Goal: Transaction & Acquisition: Purchase product/service

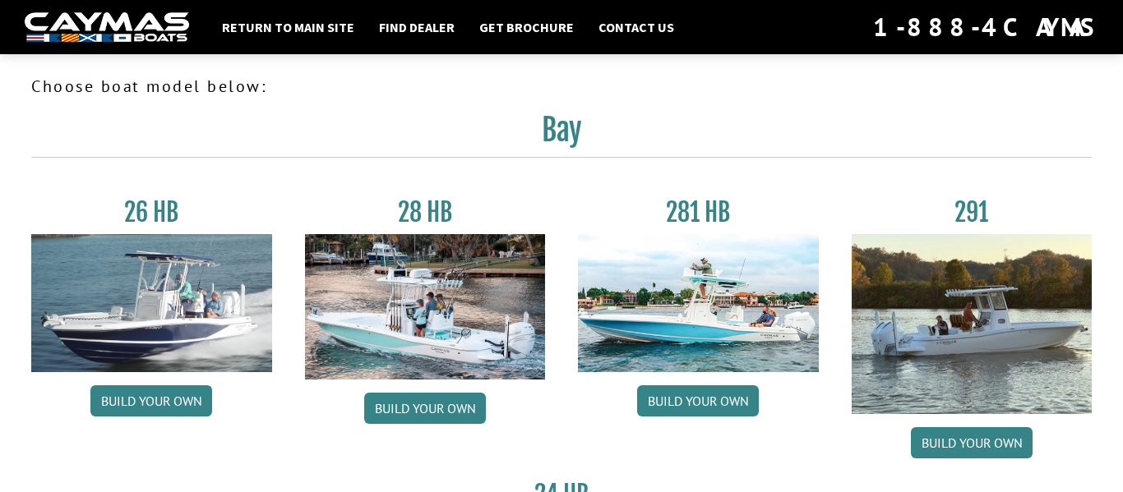
scroll to position [1, 0]
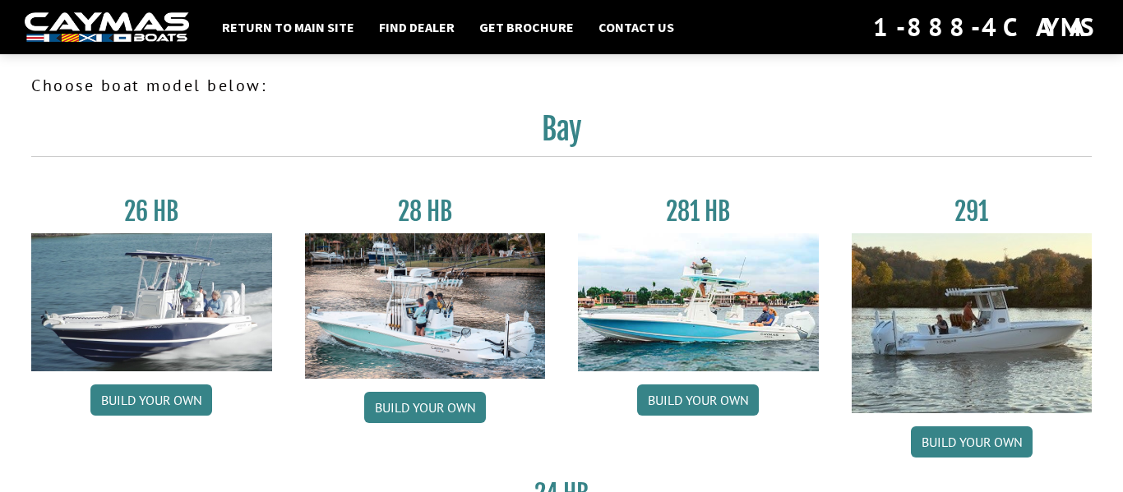
click at [660, 382] on div "281 HB Build your own" at bounding box center [699, 331] width 274 height 270
click at [656, 400] on link "Build your own" at bounding box center [698, 400] width 122 height 31
click at [446, 406] on link "Build your own" at bounding box center [425, 407] width 122 height 31
click at [708, 395] on link "Build your own" at bounding box center [698, 400] width 122 height 31
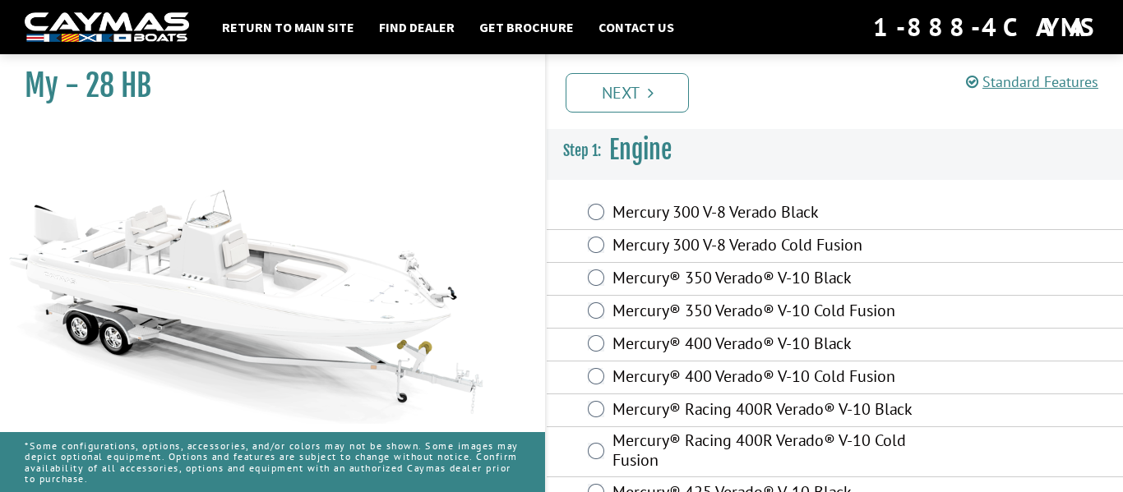
click at [605, 239] on div "Mercury 300 V-8 Verado Cold Fusion" at bounding box center [835, 246] width 576 height 33
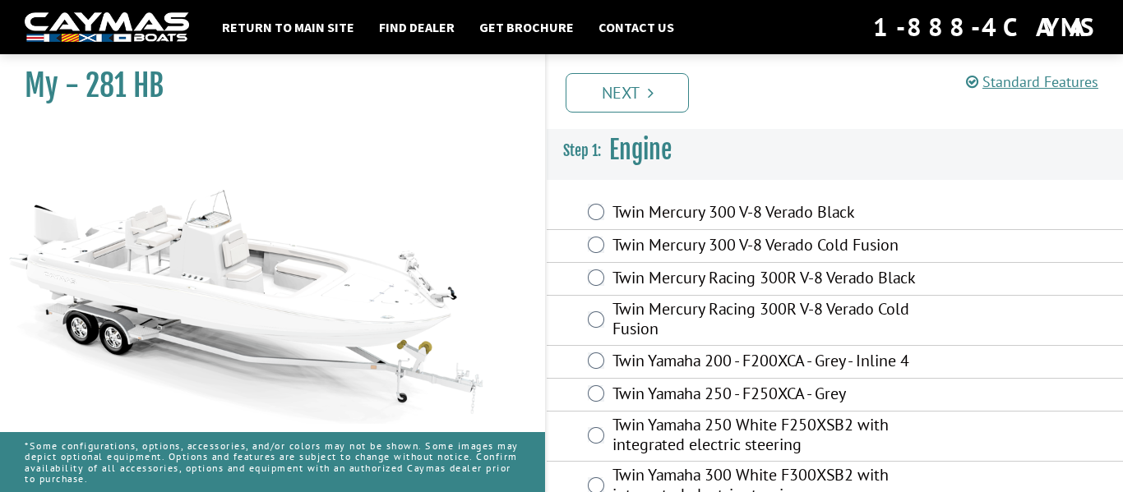
scroll to position [39, 0]
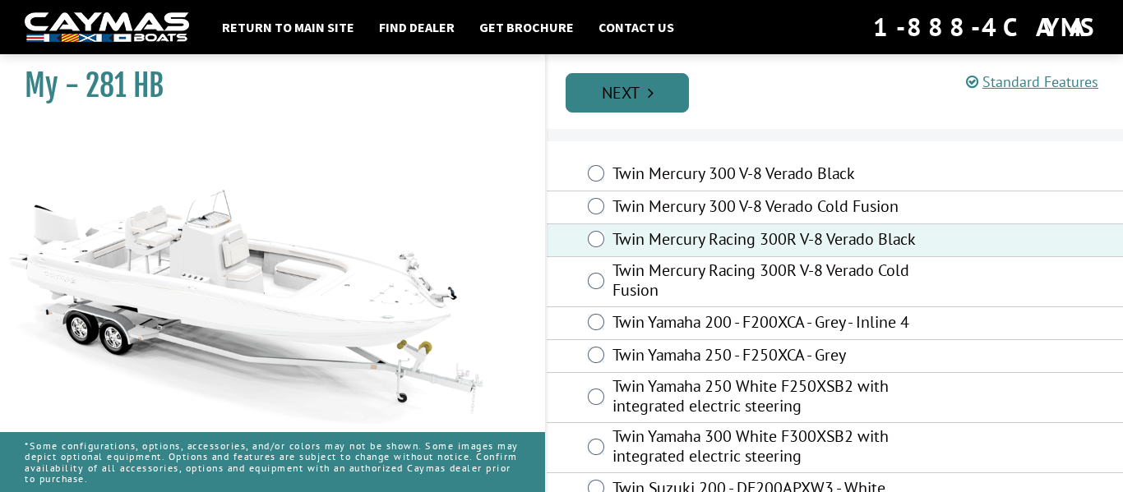
click at [618, 103] on link "Next" at bounding box center [627, 92] width 123 height 39
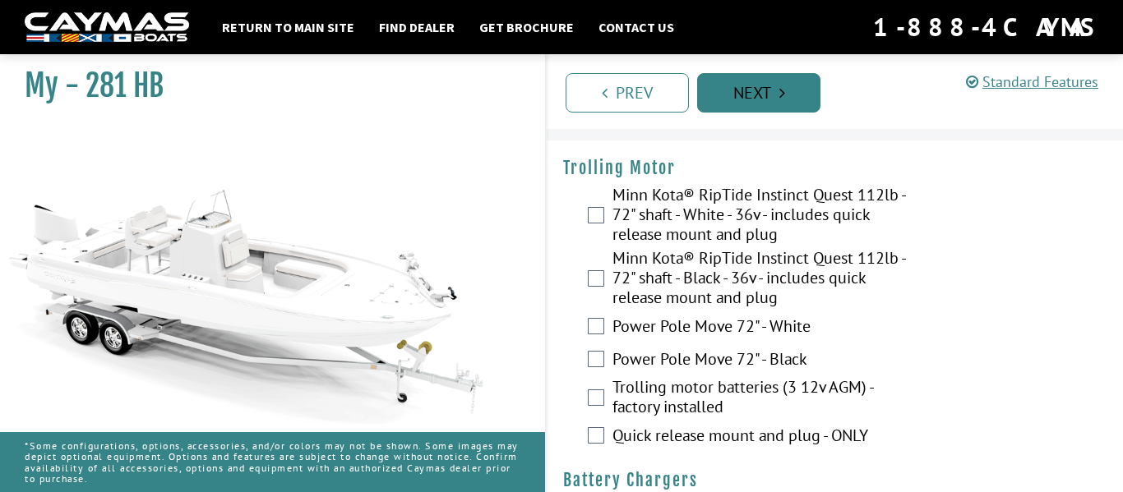
scroll to position [0, 0]
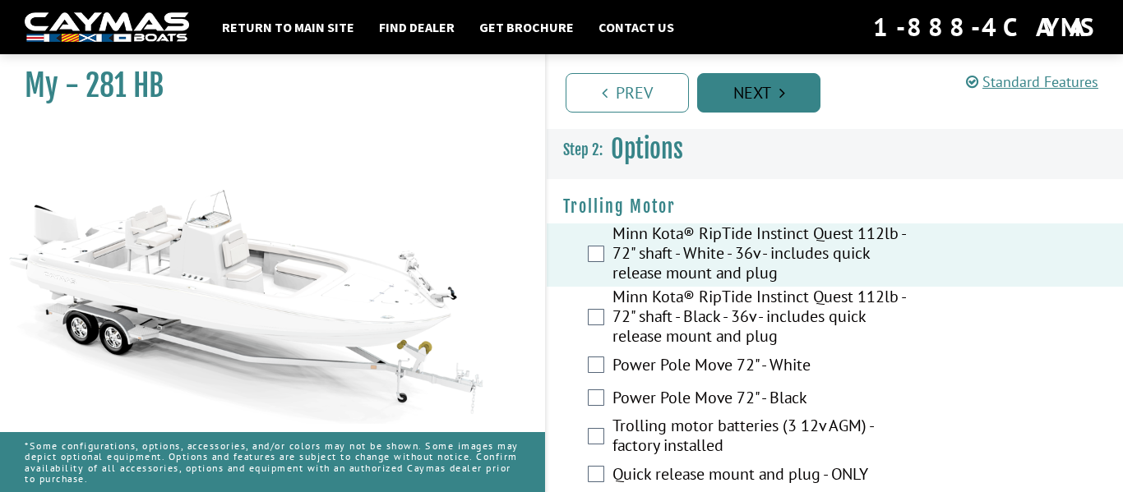
click at [745, 81] on link "Next" at bounding box center [758, 92] width 123 height 39
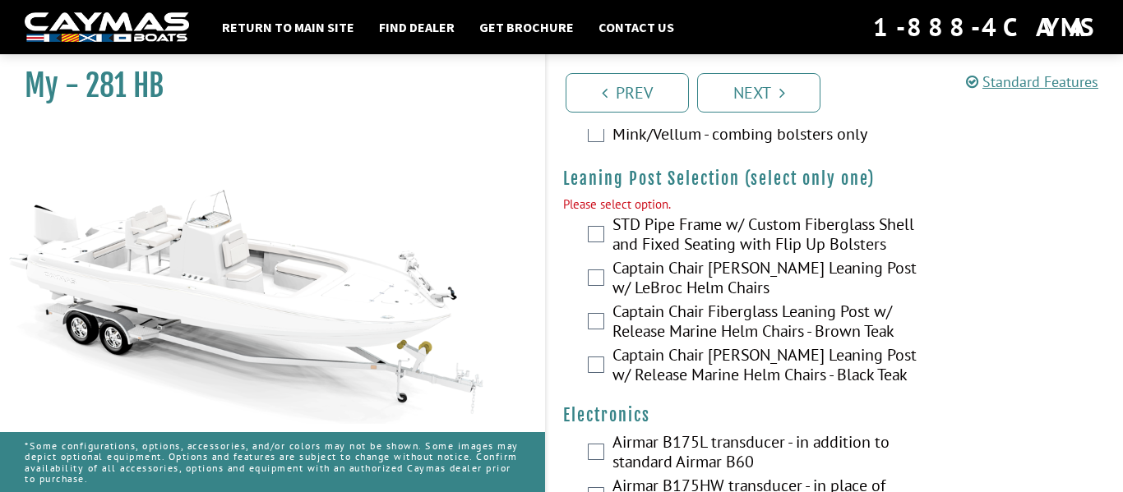
scroll to position [4869, 0]
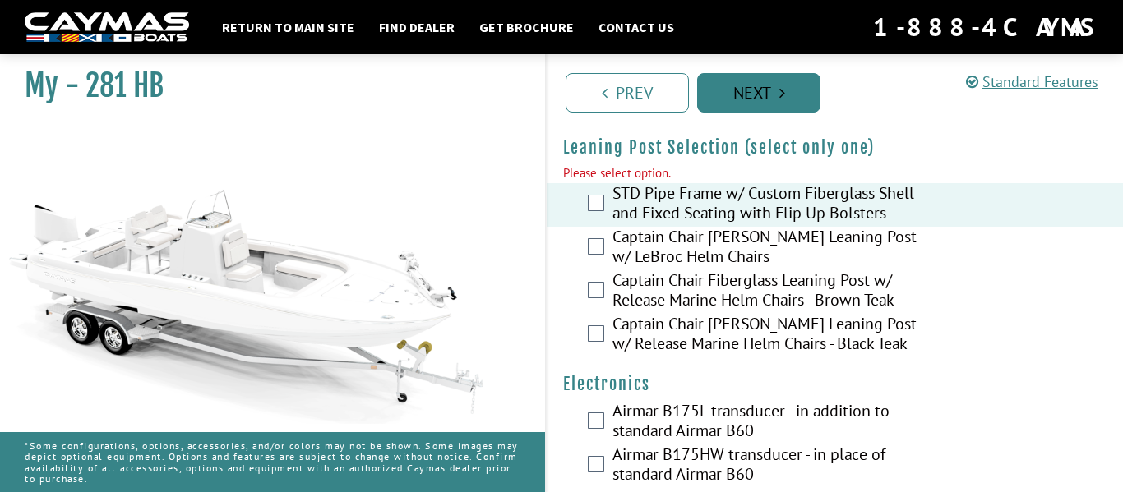
click at [742, 102] on link "Next" at bounding box center [758, 92] width 123 height 39
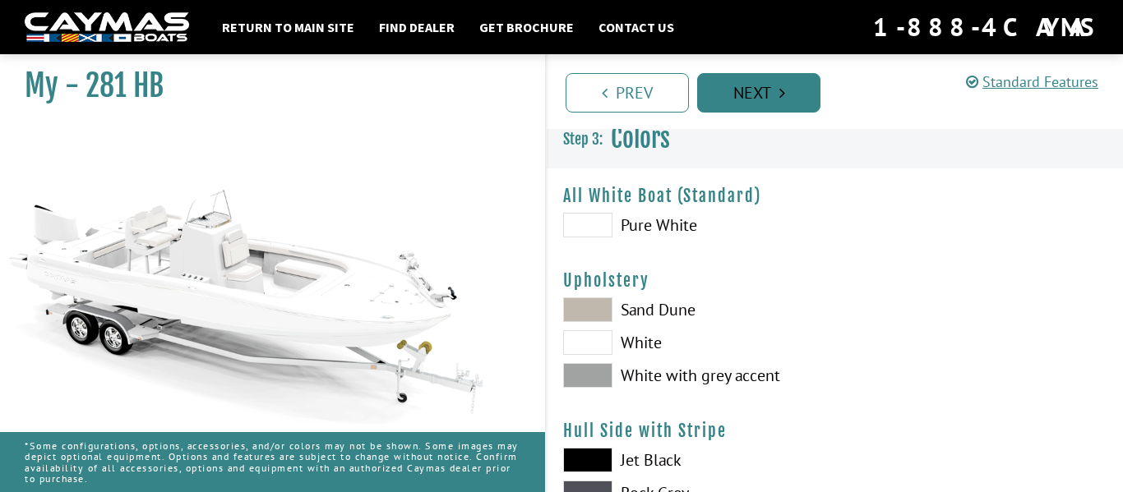
scroll to position [0, 0]
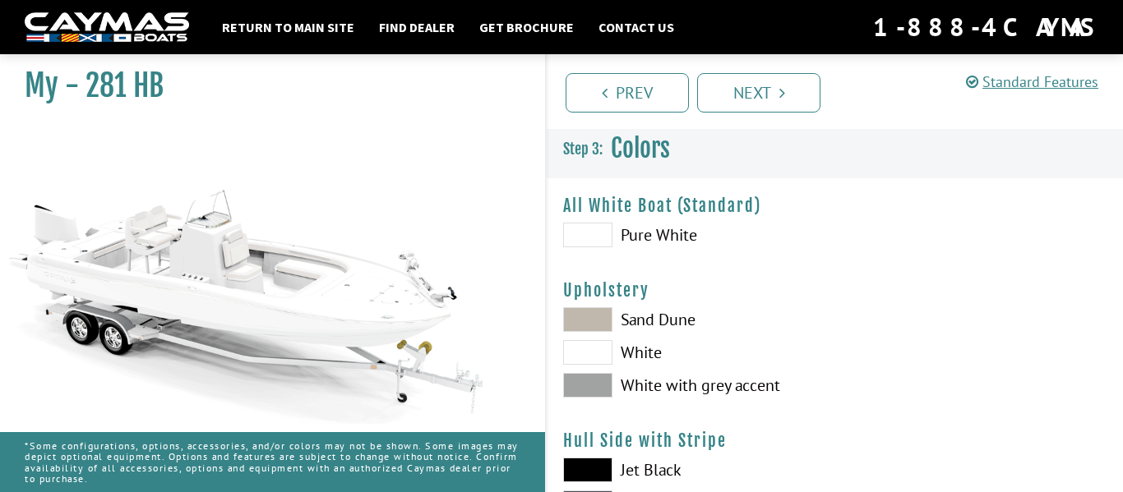
click at [589, 331] on span at bounding box center [587, 319] width 49 height 25
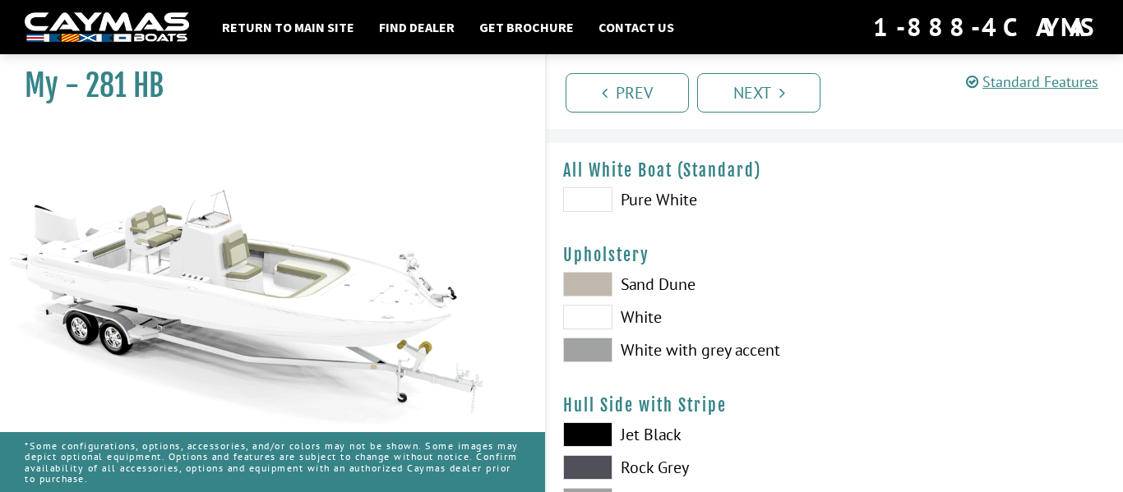
scroll to position [38, 0]
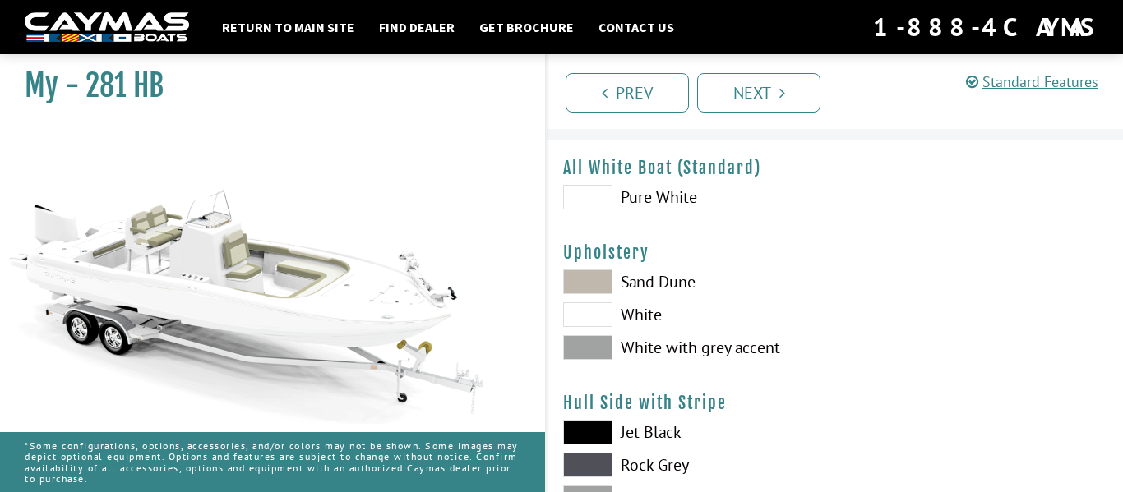
click at [602, 347] on span at bounding box center [587, 347] width 49 height 25
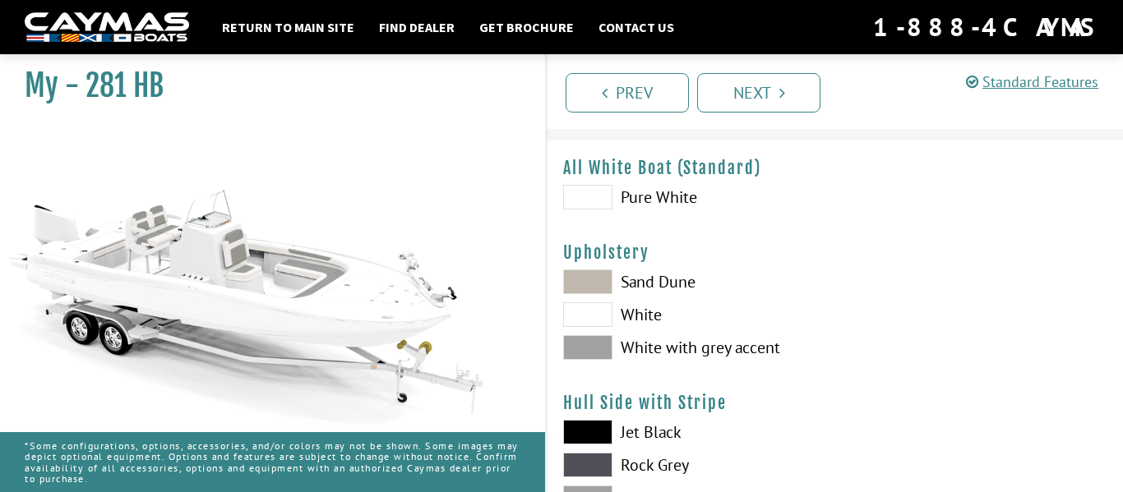
click at [604, 280] on span at bounding box center [587, 282] width 49 height 25
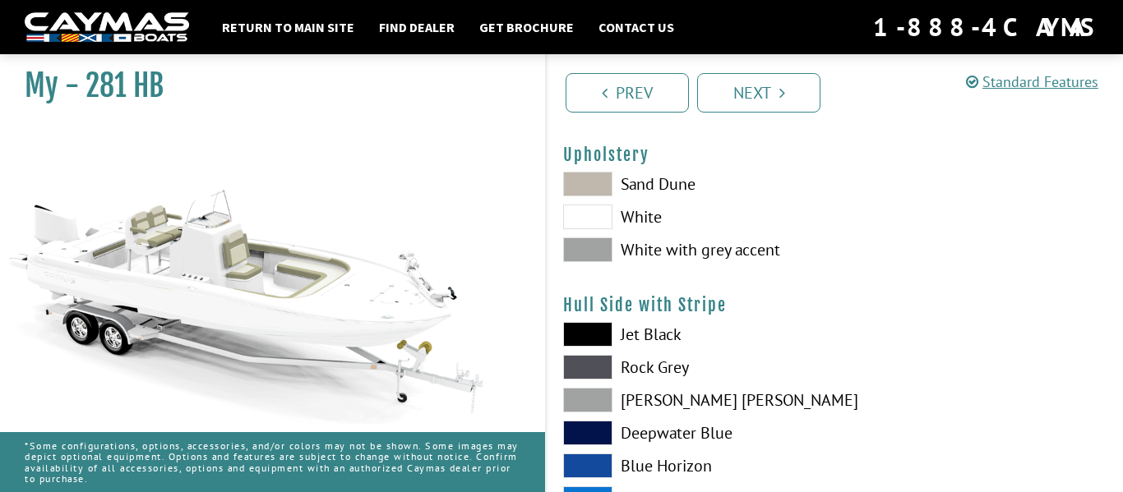
scroll to position [155, 0]
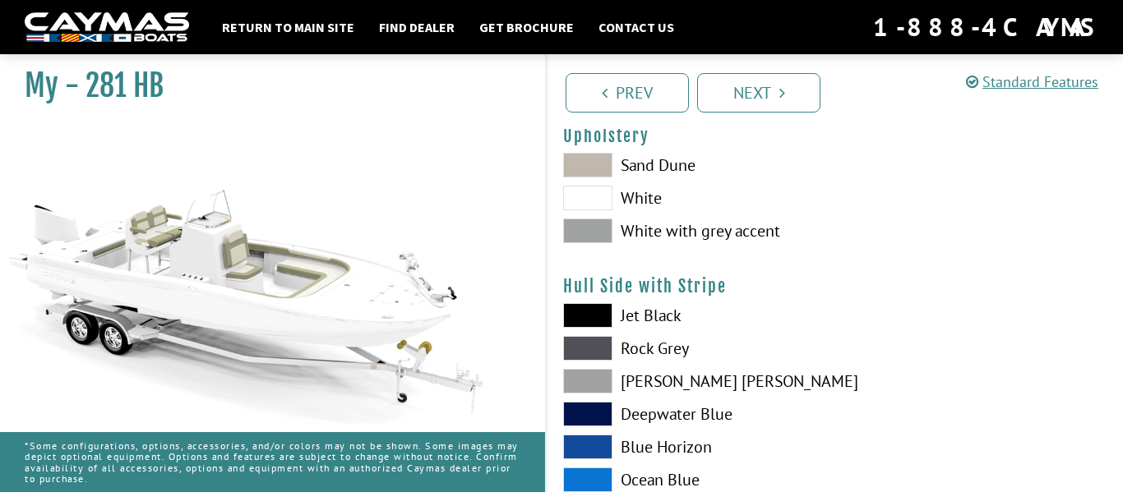
click at [584, 321] on span at bounding box center [587, 315] width 49 height 25
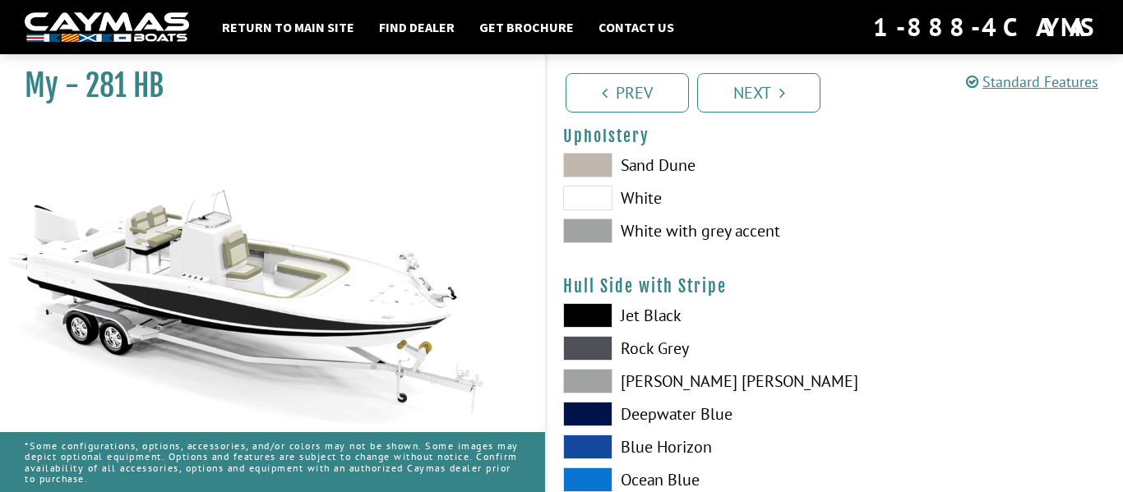
click at [594, 349] on span at bounding box center [587, 348] width 49 height 25
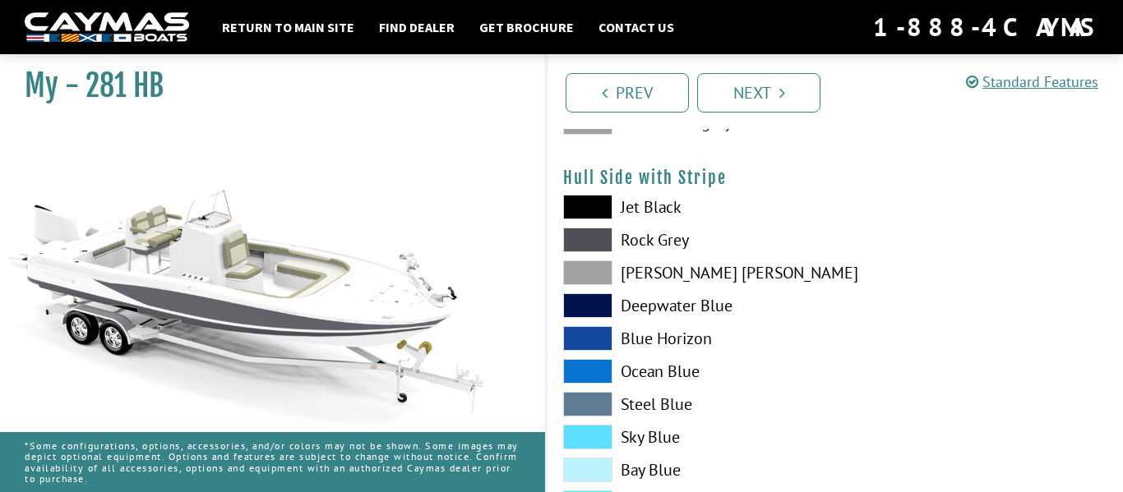
scroll to position [257, 0]
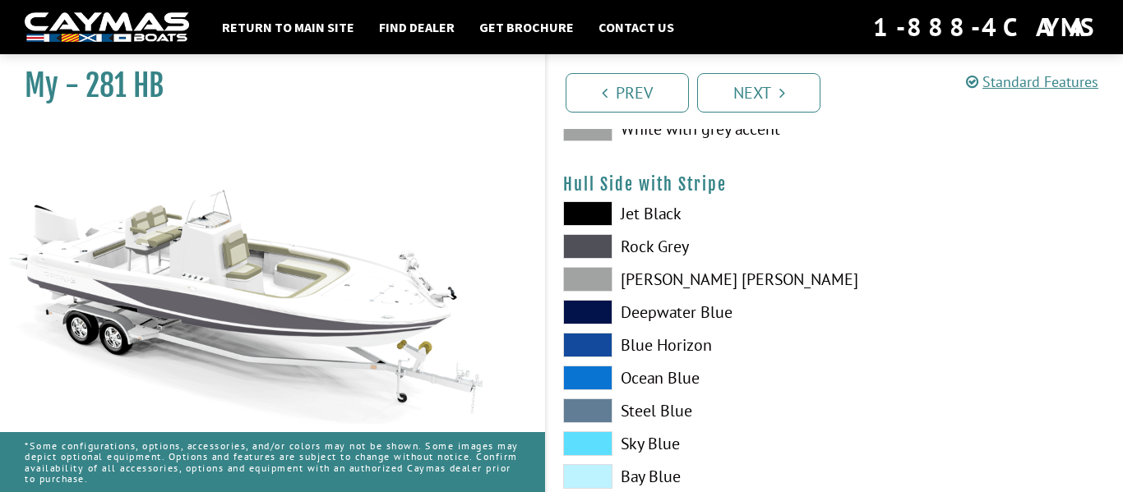
click at [596, 307] on span at bounding box center [587, 312] width 49 height 25
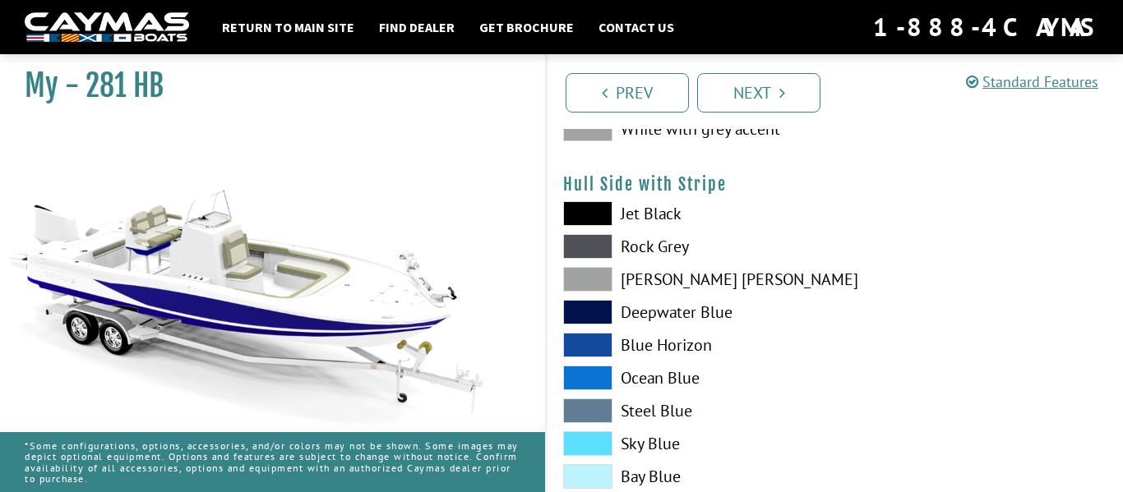
click at [586, 272] on span at bounding box center [587, 279] width 49 height 25
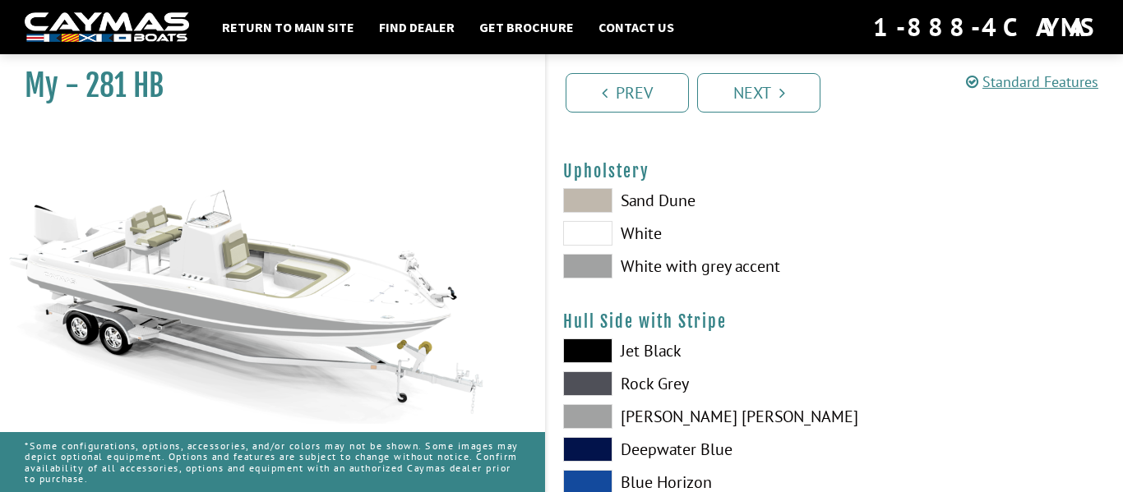
scroll to position [109, 0]
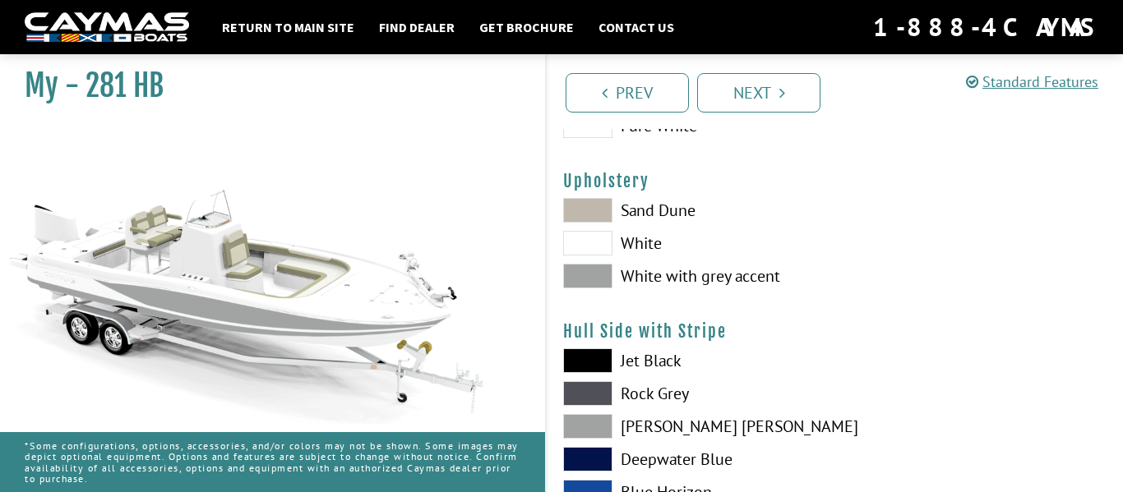
click at [581, 266] on span at bounding box center [587, 276] width 49 height 25
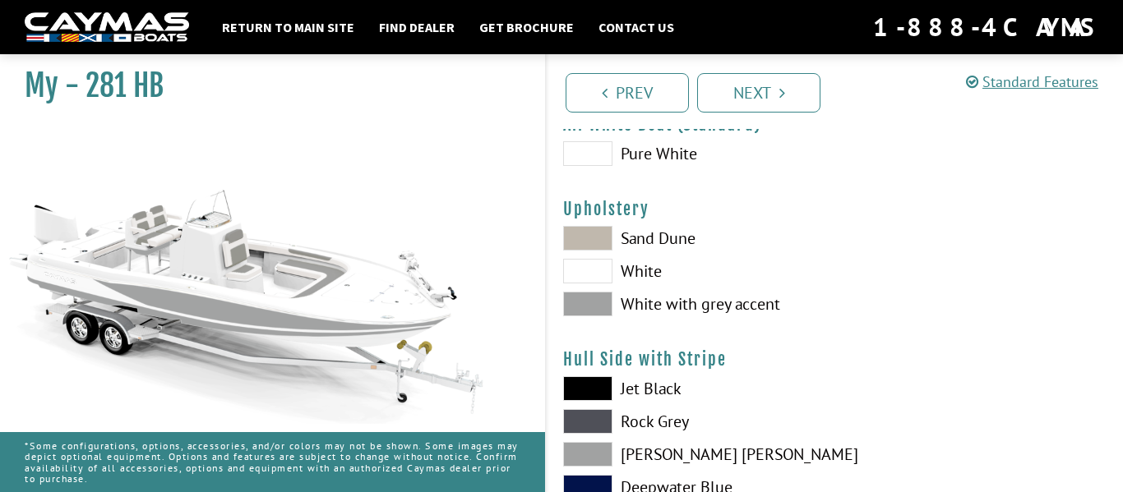
scroll to position [76, 0]
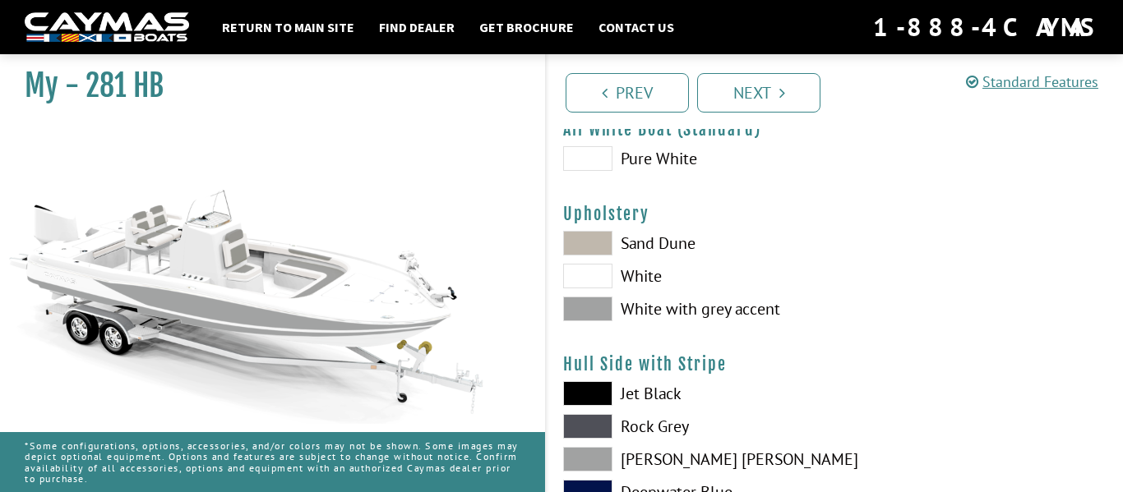
click at [585, 272] on span at bounding box center [587, 276] width 49 height 25
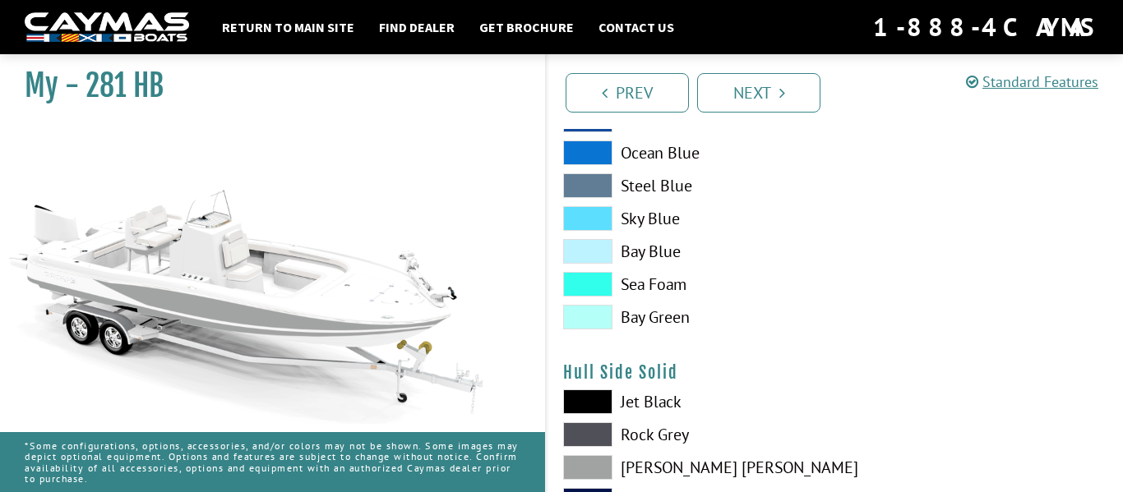
scroll to position [510, 0]
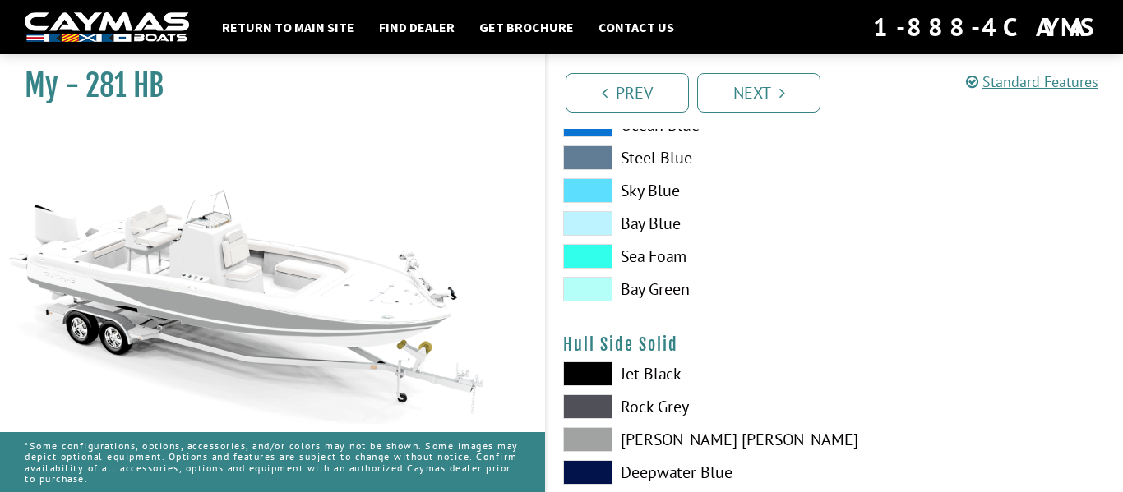
click at [587, 280] on span at bounding box center [587, 289] width 49 height 25
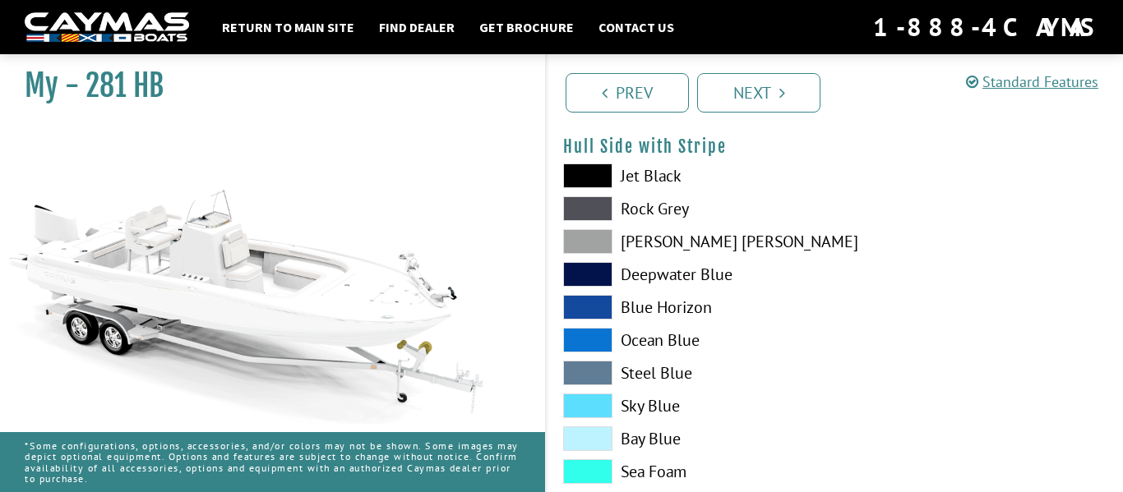
scroll to position [292, 0]
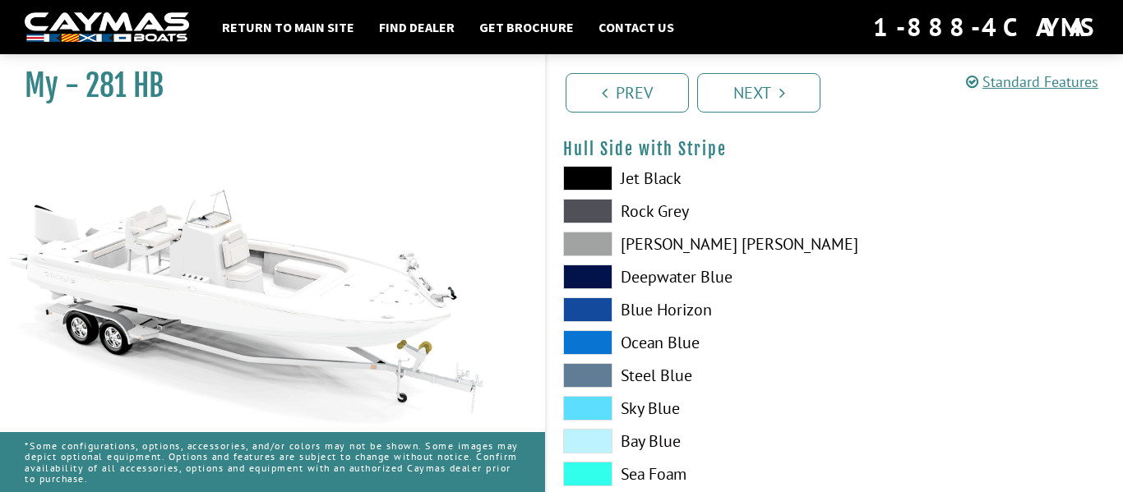
click at [595, 232] on span at bounding box center [587, 244] width 49 height 25
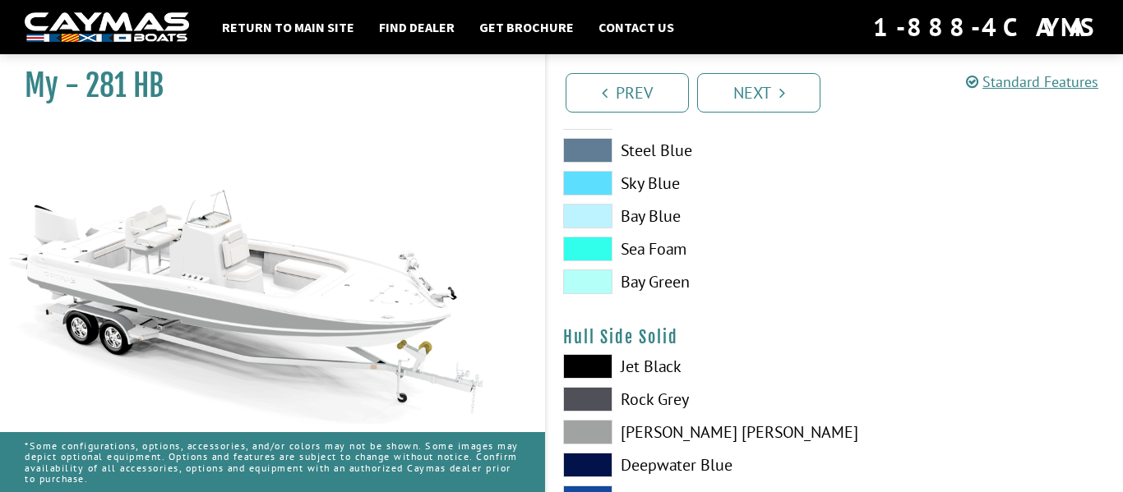
scroll to position [586, 0]
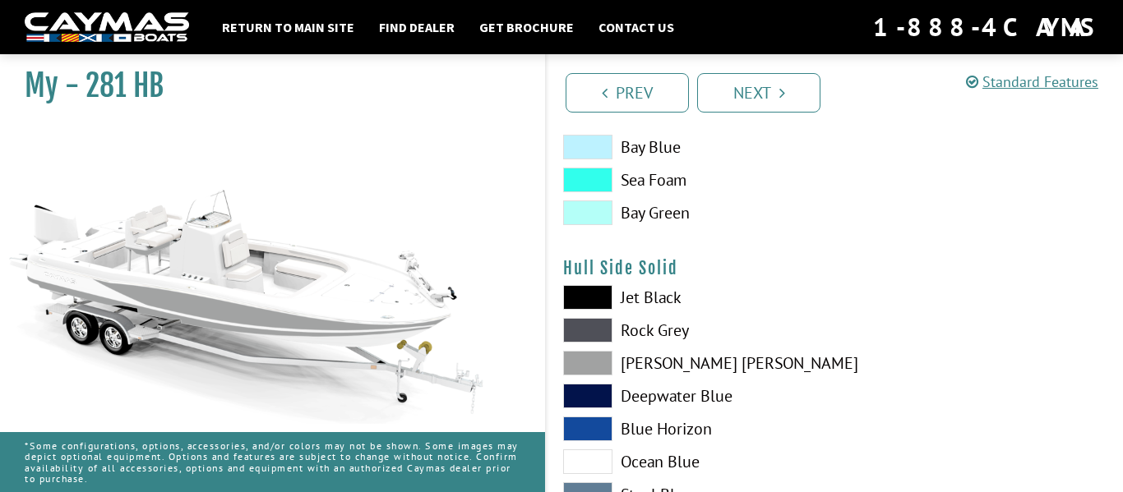
click at [588, 302] on span at bounding box center [587, 297] width 49 height 25
click at [585, 295] on span at bounding box center [587, 297] width 49 height 25
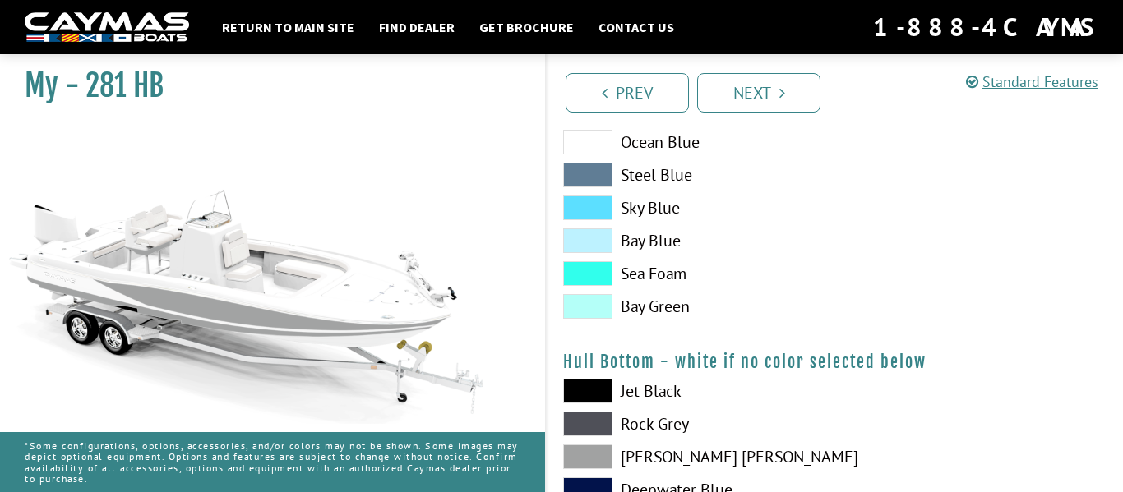
scroll to position [960, 0]
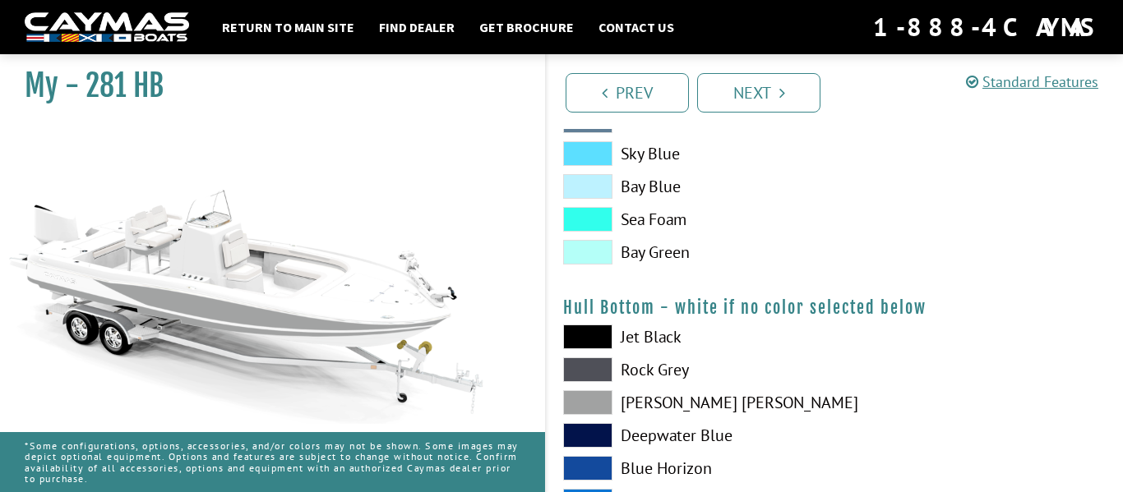
click at [602, 331] on span at bounding box center [587, 337] width 49 height 25
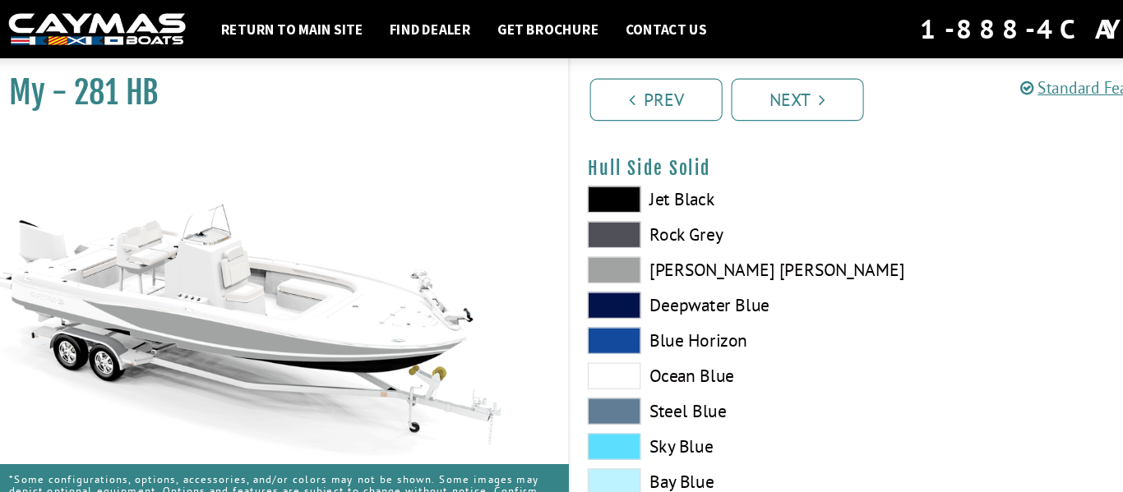
scroll to position [688, 0]
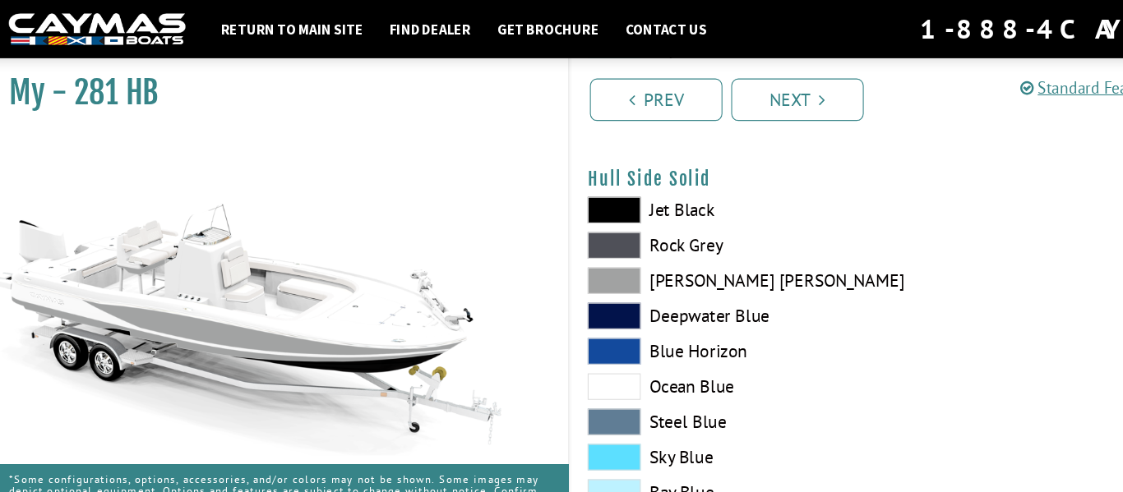
click at [597, 221] on span at bounding box center [587, 228] width 49 height 25
click at [599, 195] on span at bounding box center [587, 195] width 49 height 25
click at [599, 224] on span at bounding box center [587, 228] width 49 height 25
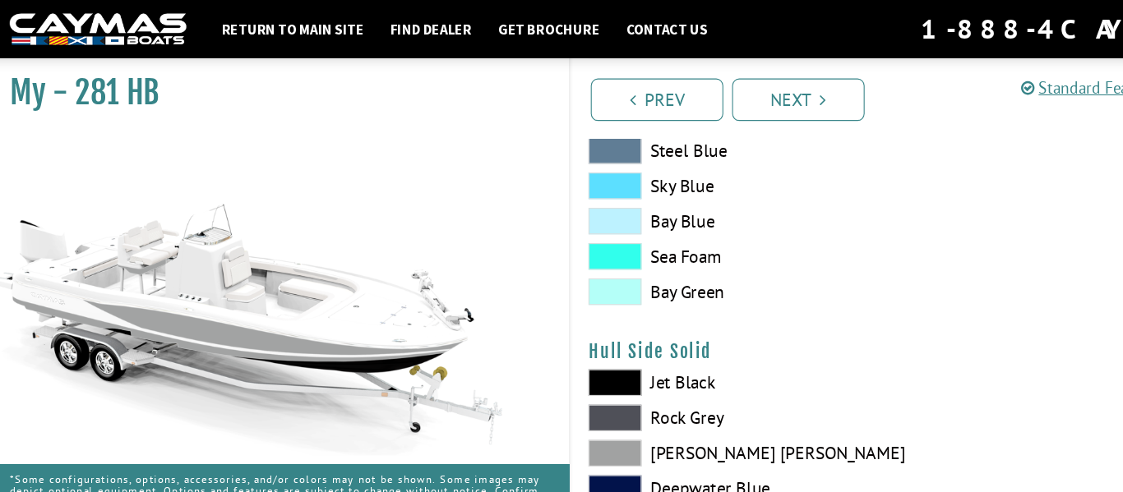
scroll to position [526, 0]
click at [597, 224] on div "Jet Black Rock Grey Dove Gray Deepwater Blue Blue Horizon Ocean Blue" at bounding box center [691, 113] width 289 height 362
click at [598, 238] on span at bounding box center [587, 240] width 49 height 25
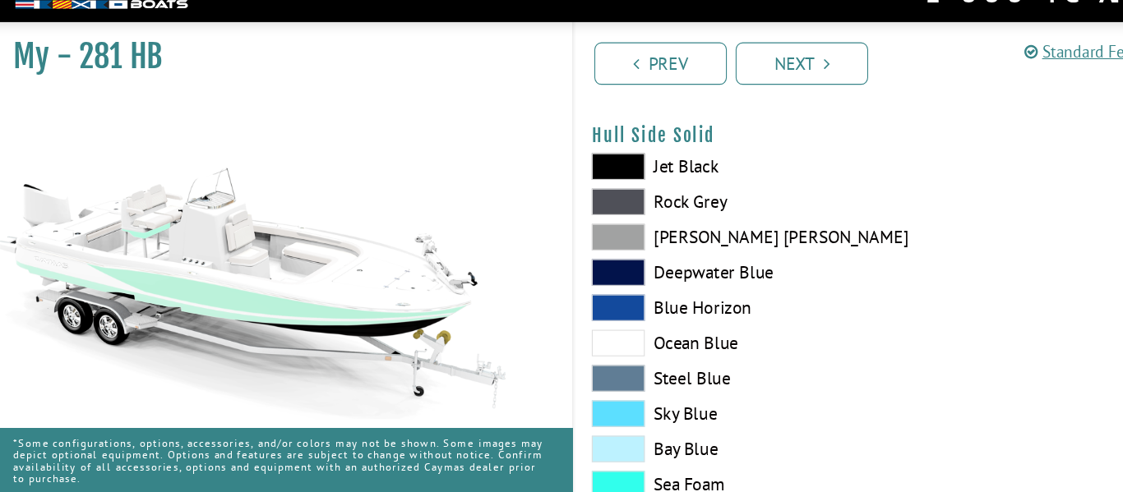
scroll to position [701, 0]
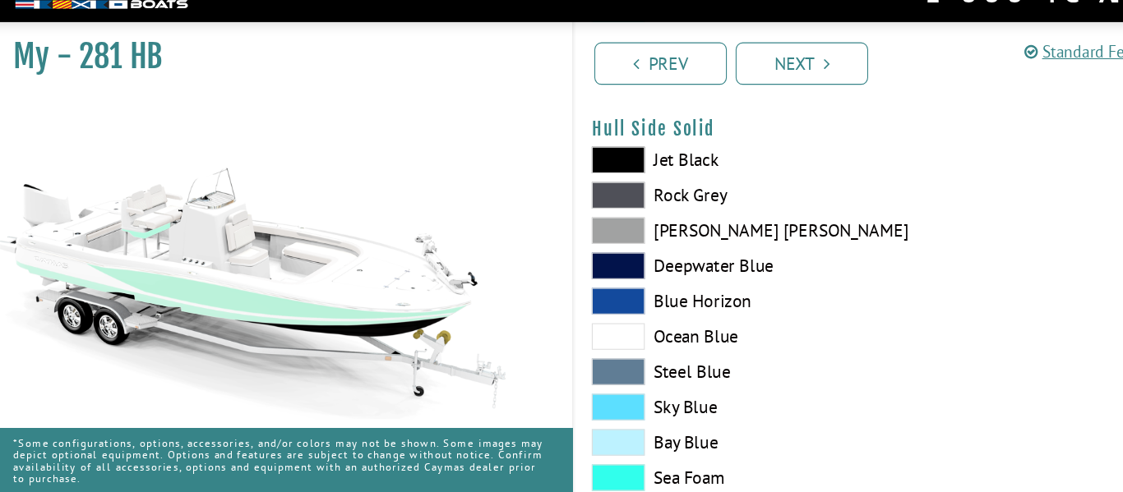
click at [599, 284] on span at bounding box center [587, 281] width 49 height 25
click at [596, 247] on span at bounding box center [587, 248] width 49 height 25
click at [591, 220] on span at bounding box center [587, 215] width 49 height 25
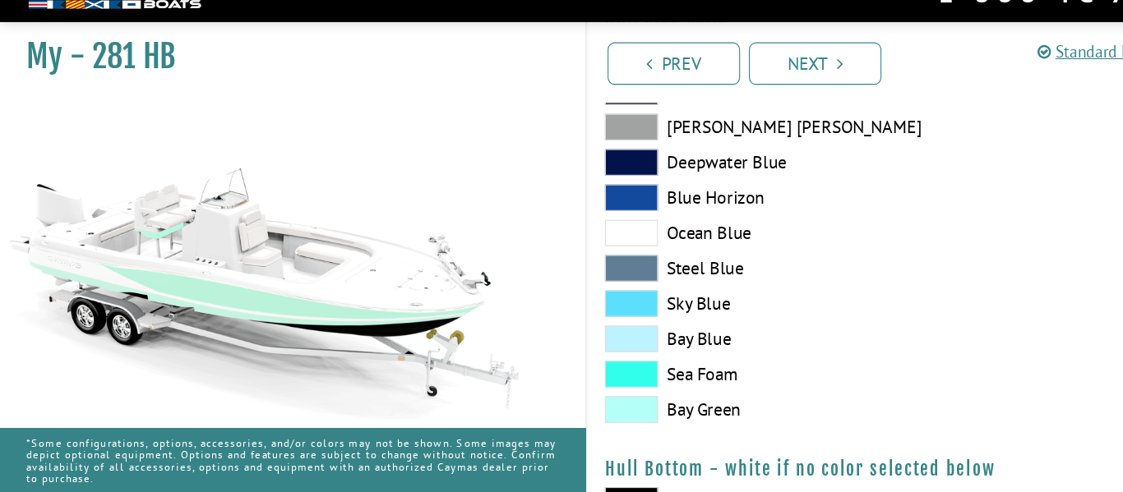
scroll to position [798, 0]
click at [597, 220] on span at bounding box center [587, 217] width 49 height 25
click at [602, 259] on span at bounding box center [587, 250] width 49 height 25
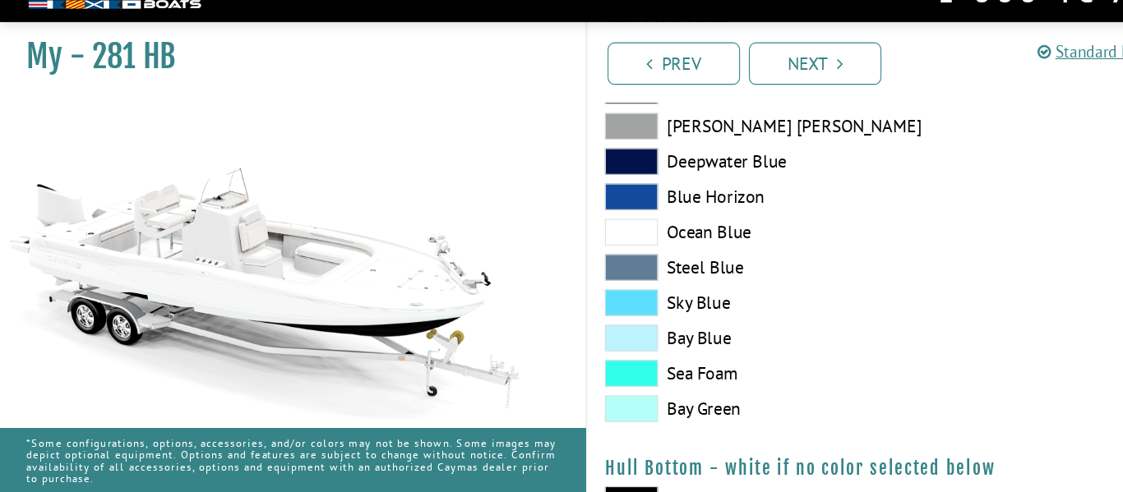
click at [602, 282] on span at bounding box center [587, 282] width 49 height 25
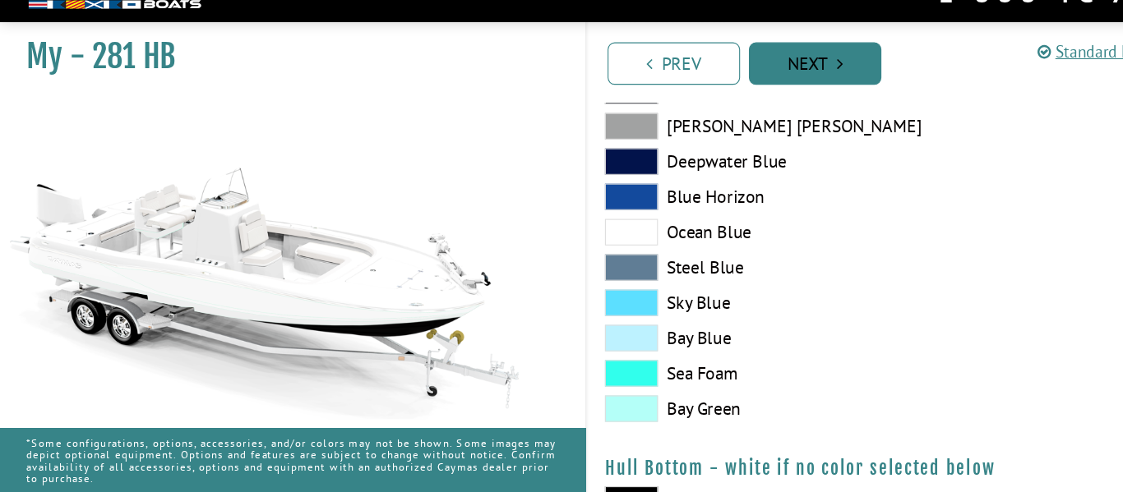
click at [777, 90] on link "Next" at bounding box center [758, 92] width 123 height 39
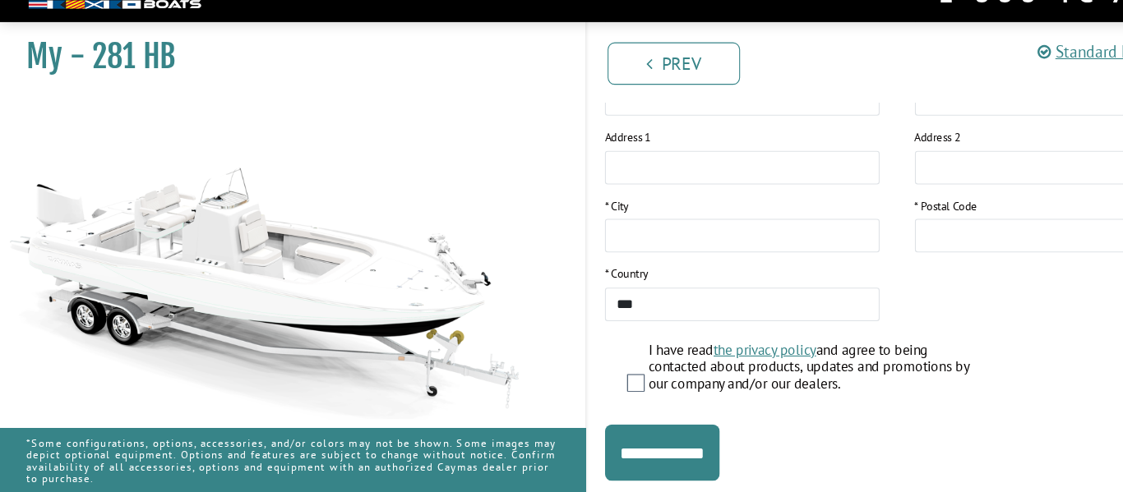
scroll to position [382, 0]
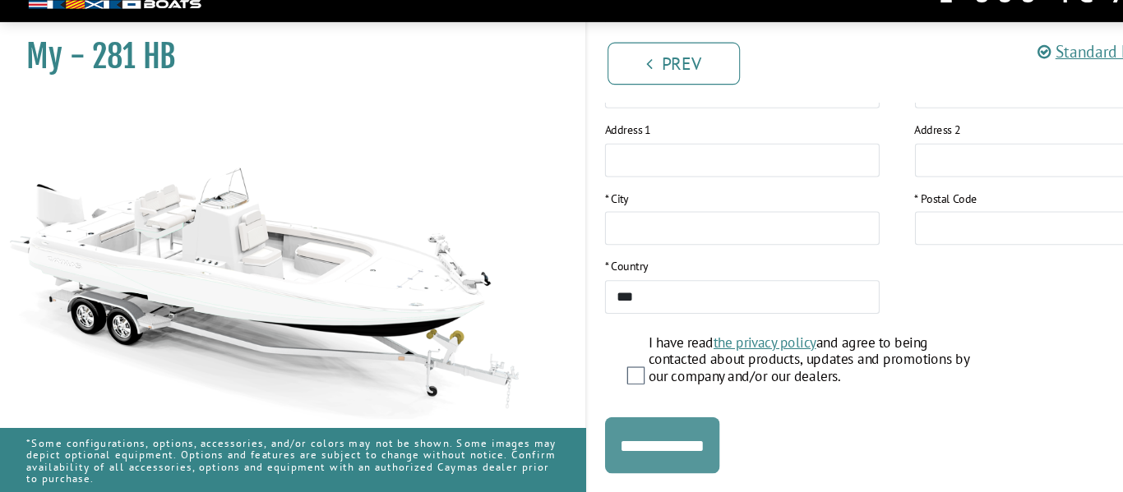
click at [593, 446] on input "**********" at bounding box center [616, 449] width 107 height 53
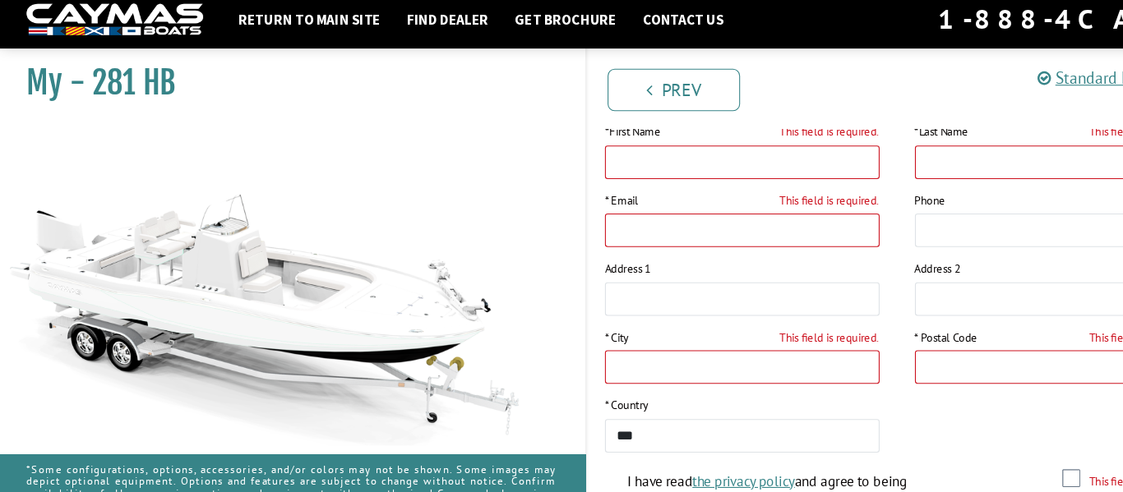
scroll to position [0, 0]
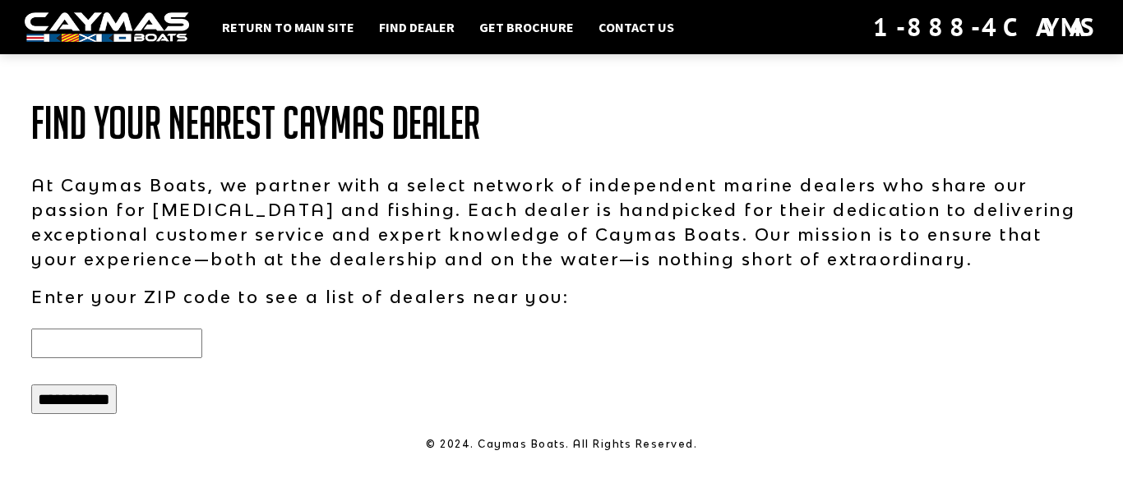
click at [157, 340] on input "text" at bounding box center [116, 344] width 171 height 30
type input "*****"
click at [117, 402] on input "**********" at bounding box center [74, 400] width 86 height 30
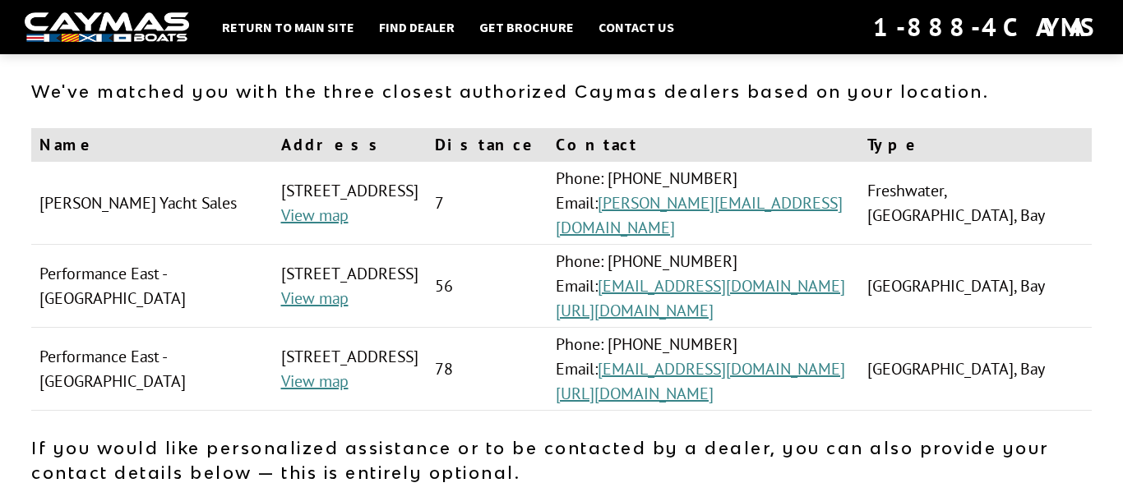
scroll to position [89, 0]
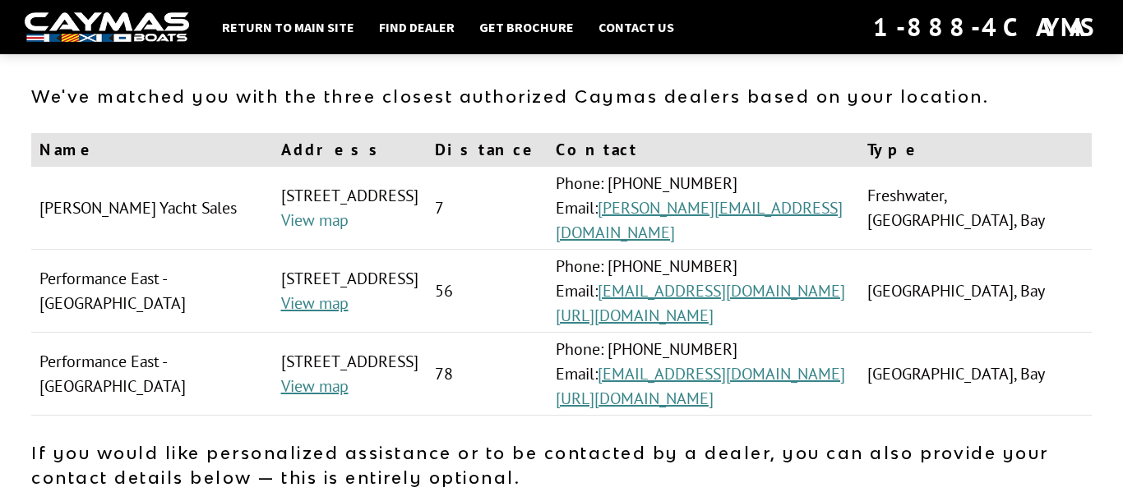
click at [281, 231] on link "View map" at bounding box center [314, 220] width 67 height 21
